Goal: Task Accomplishment & Management: Manage account settings

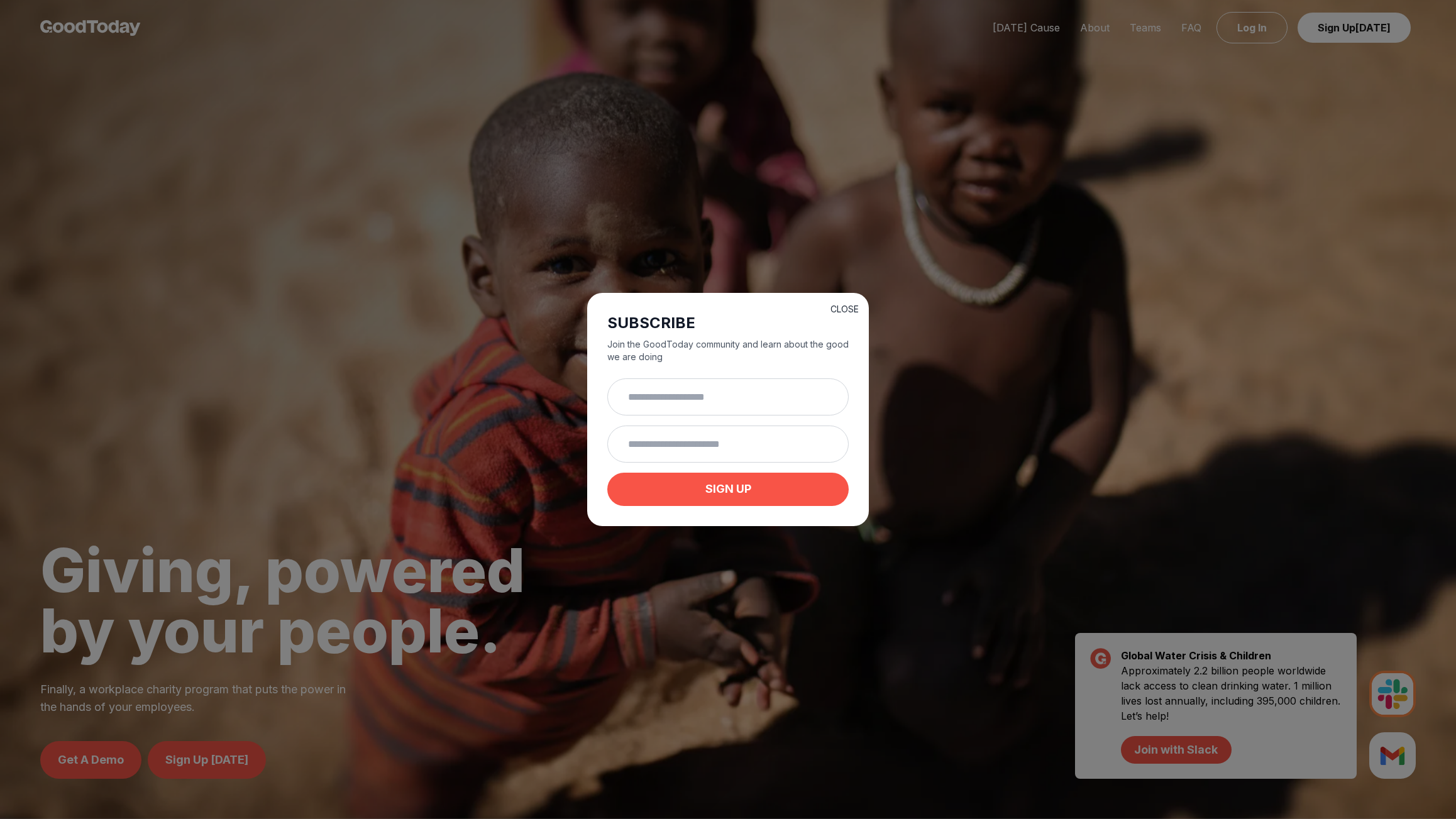
click at [859, 303] on button "CLOSE" at bounding box center [844, 309] width 28 height 13
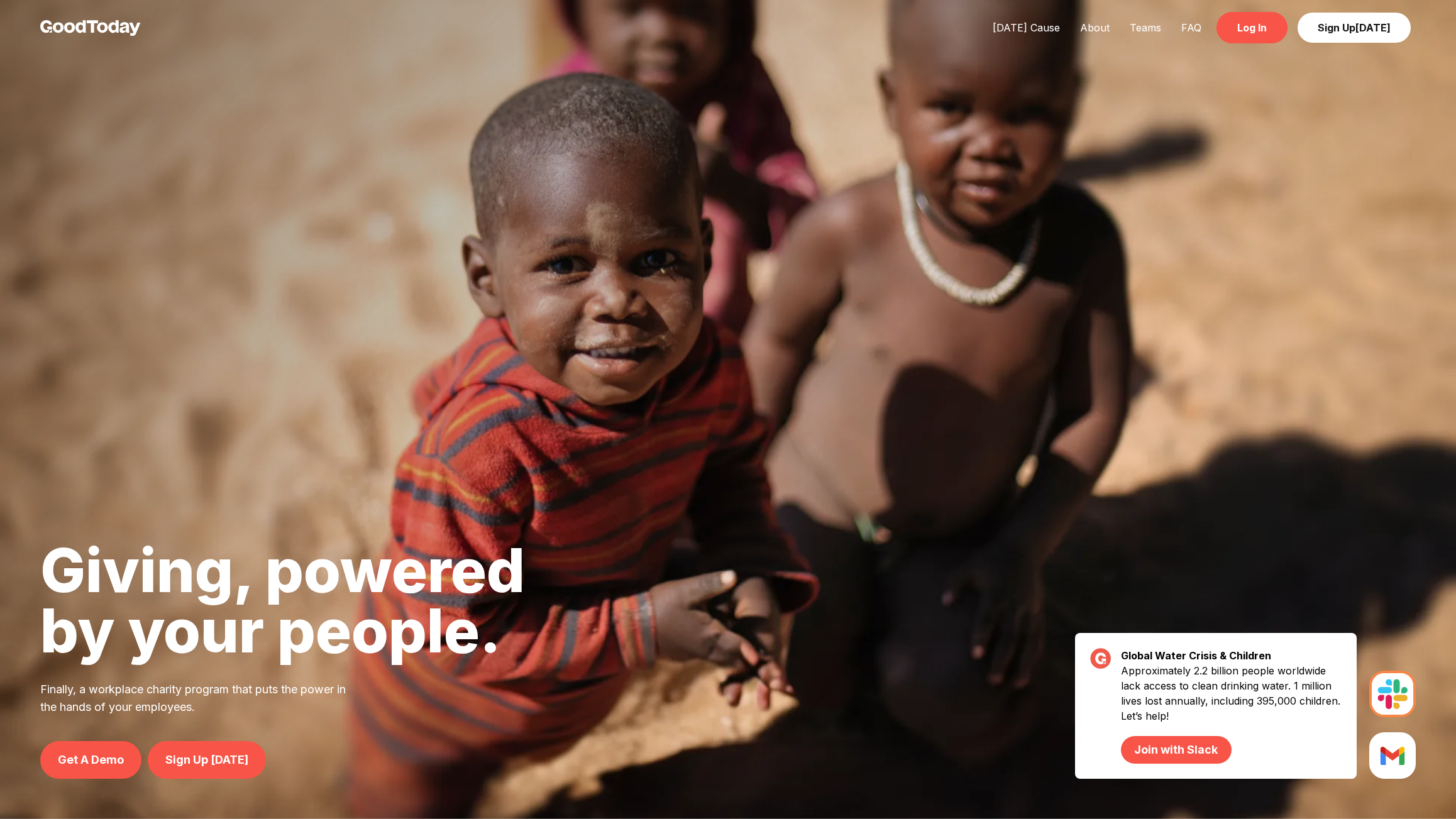
click at [1230, 38] on link "Log In" at bounding box center [1252, 27] width 71 height 32
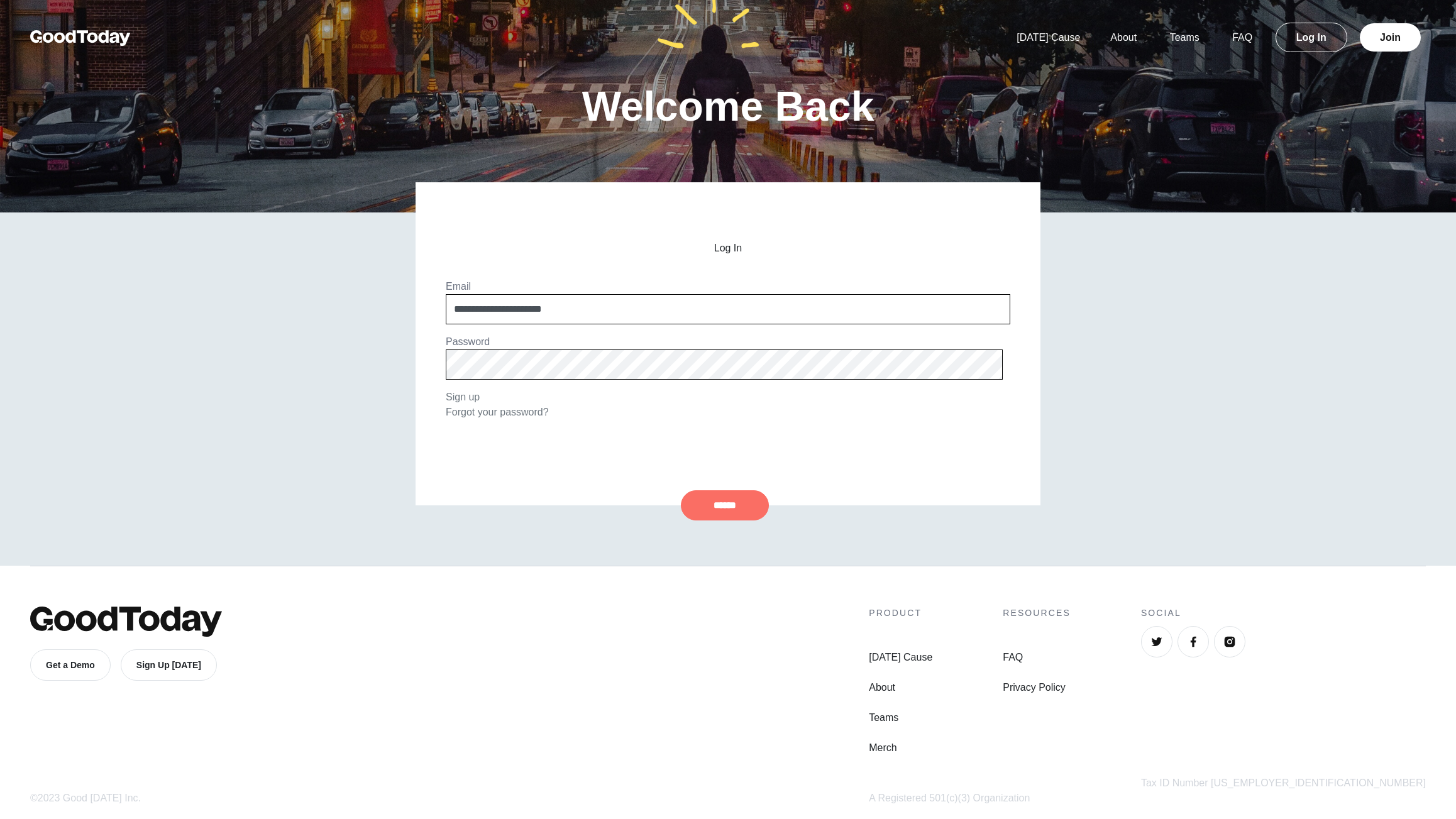
click at [703, 511] on input "******" at bounding box center [724, 505] width 88 height 30
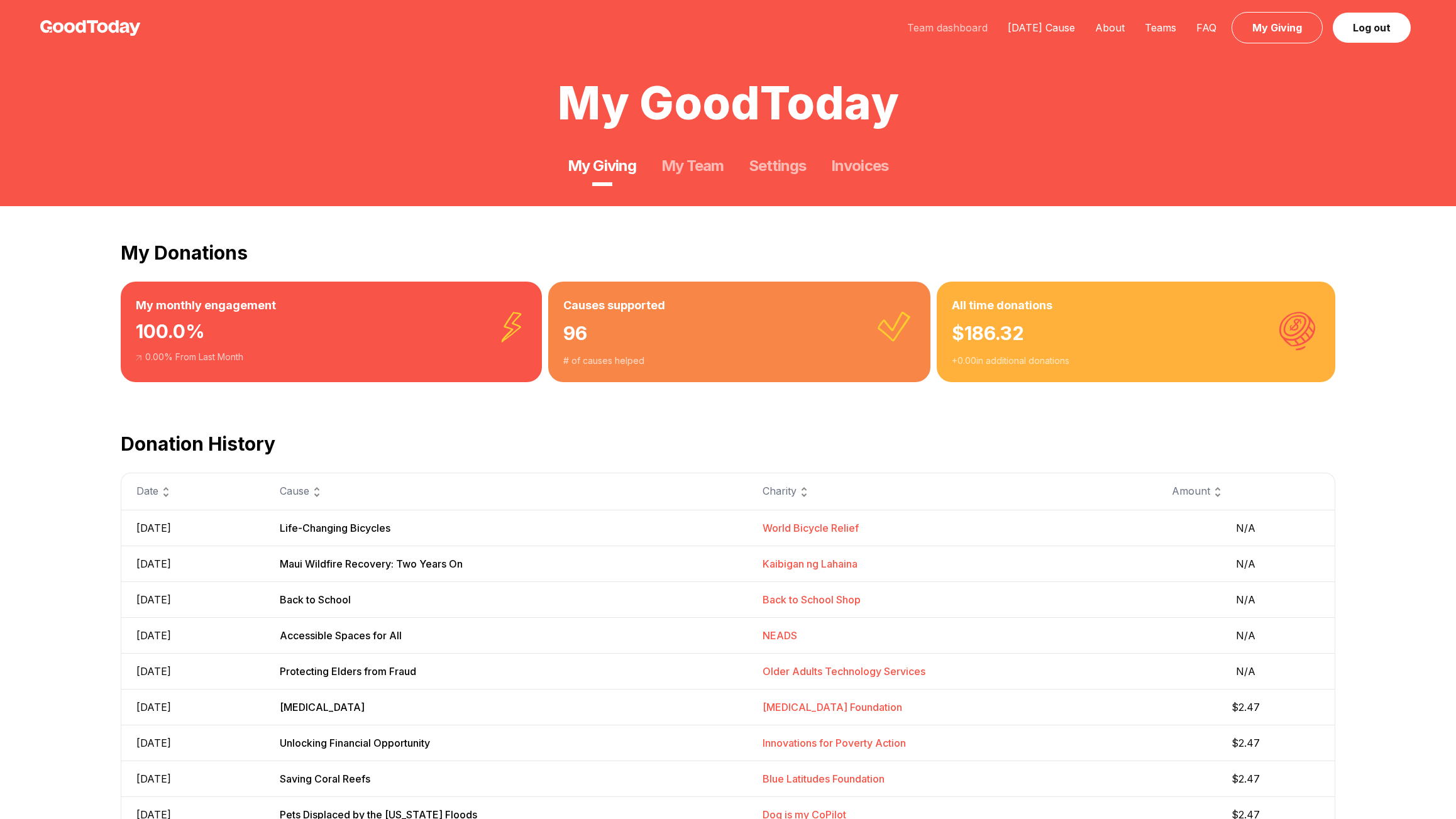
click at [897, 33] on link "Team dashboard" at bounding box center [947, 28] width 100 height 13
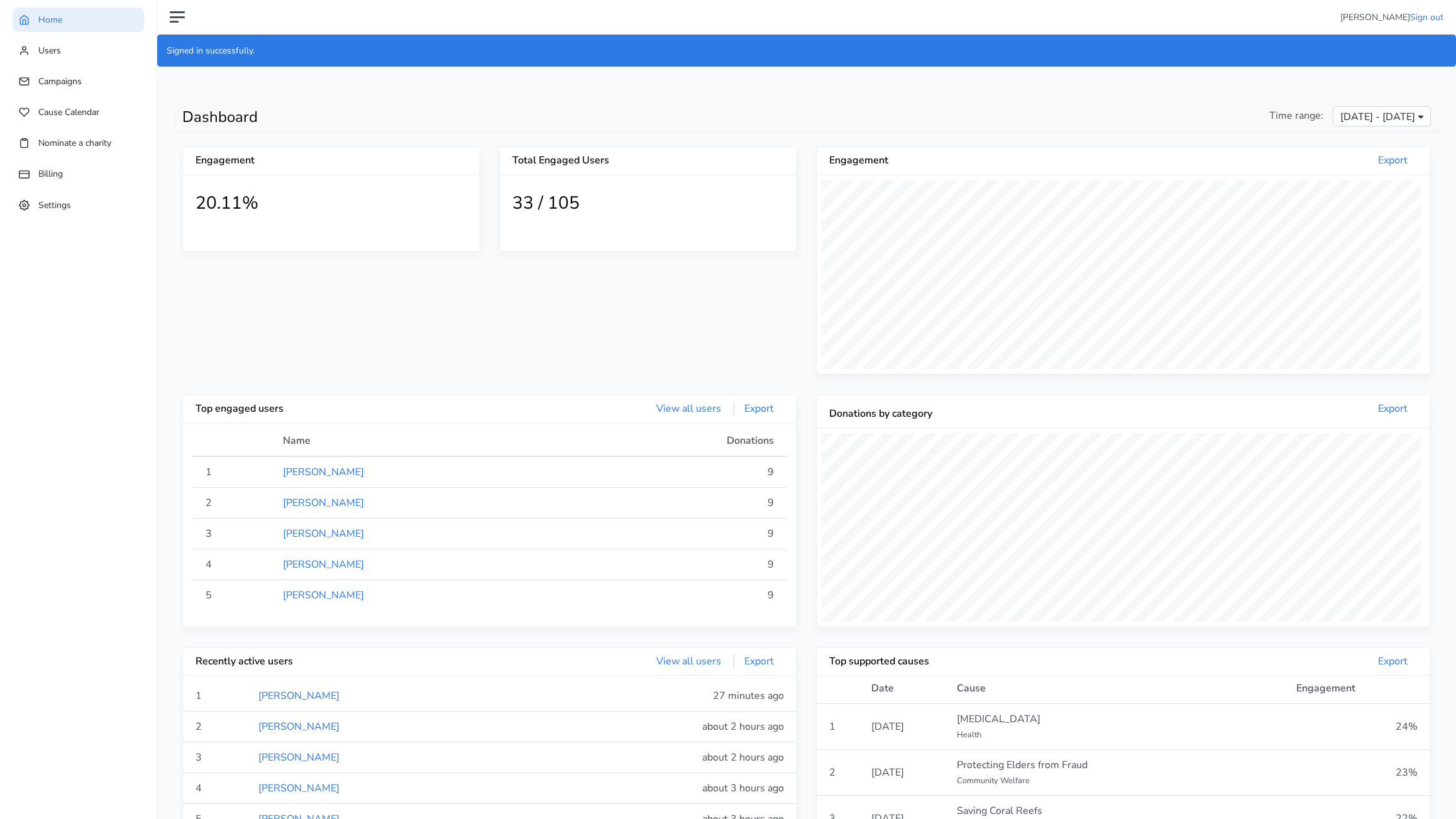
scroll to position [237, 610]
click at [679, 416] on link "View all users" at bounding box center [689, 408] width 85 height 14
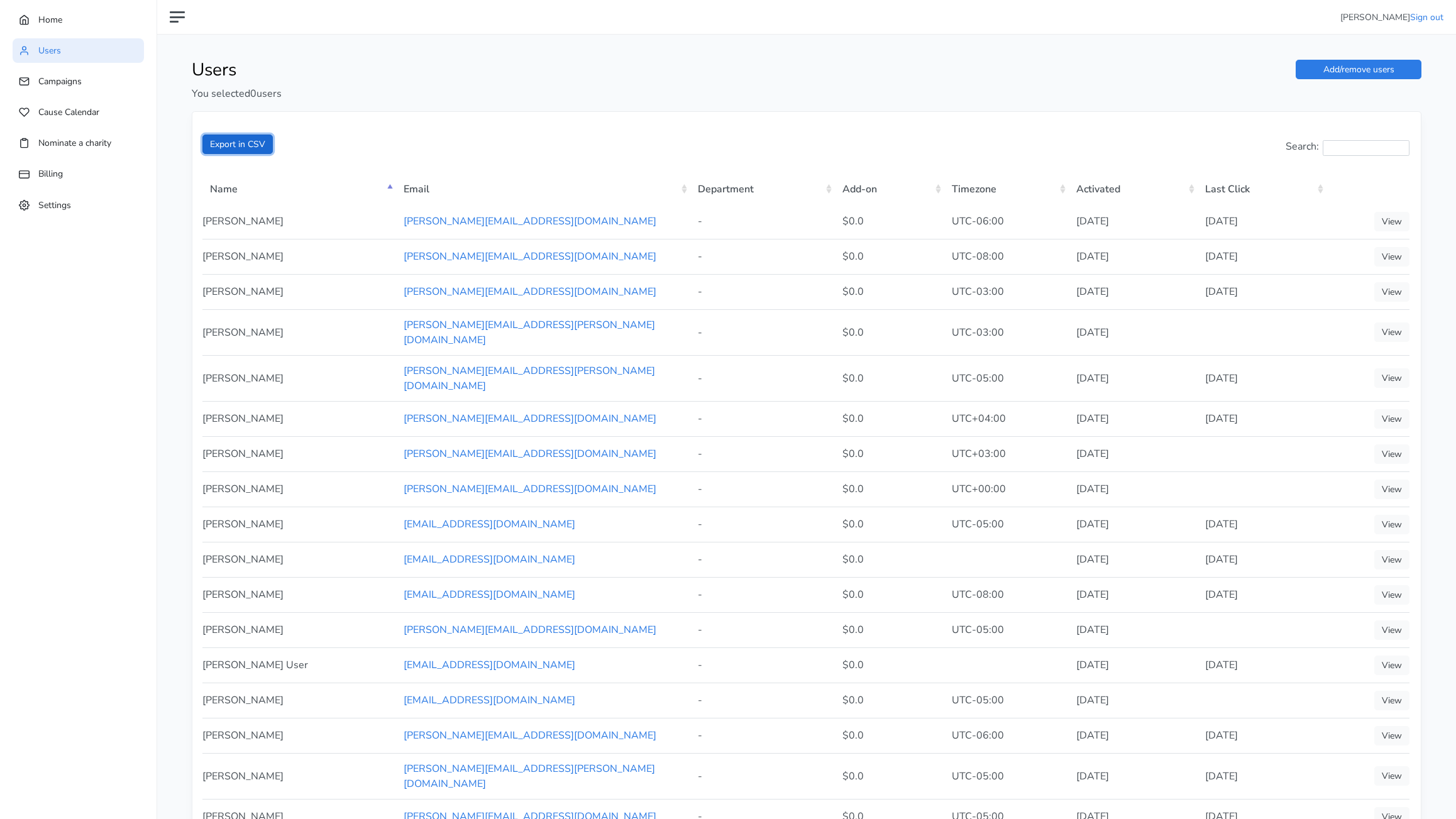
click at [256, 150] on span "Export in CSV" at bounding box center [237, 144] width 55 height 12
click at [65, 180] on link "Billing" at bounding box center [78, 174] width 131 height 24
